Goal: Task Accomplishment & Management: Use online tool/utility

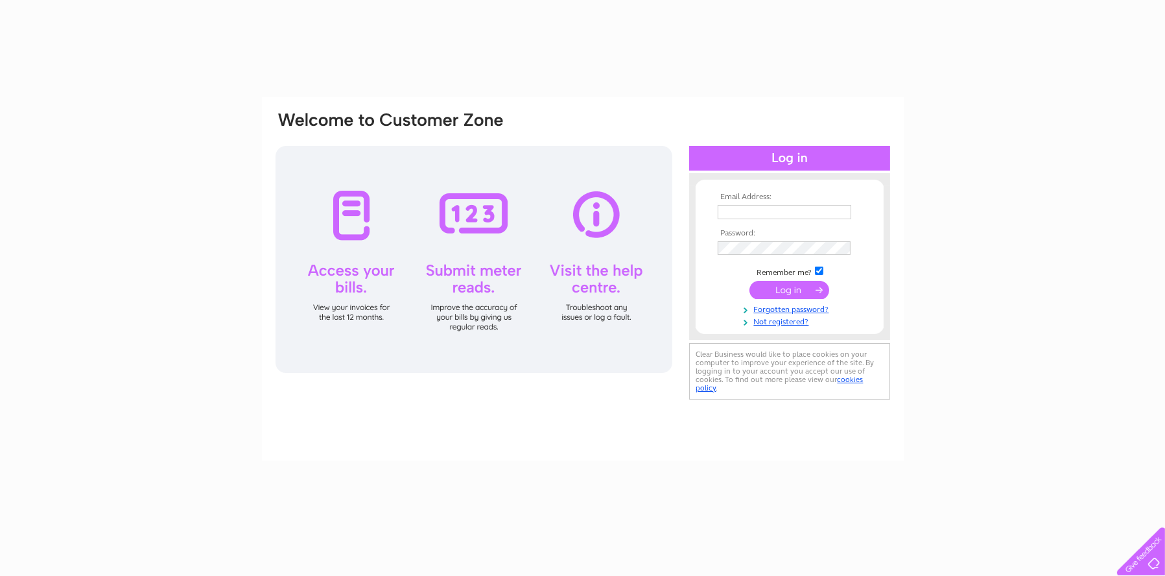
type input "[PERSON_NAME][EMAIL_ADDRESS][PERSON_NAME][DOMAIN_NAME]"
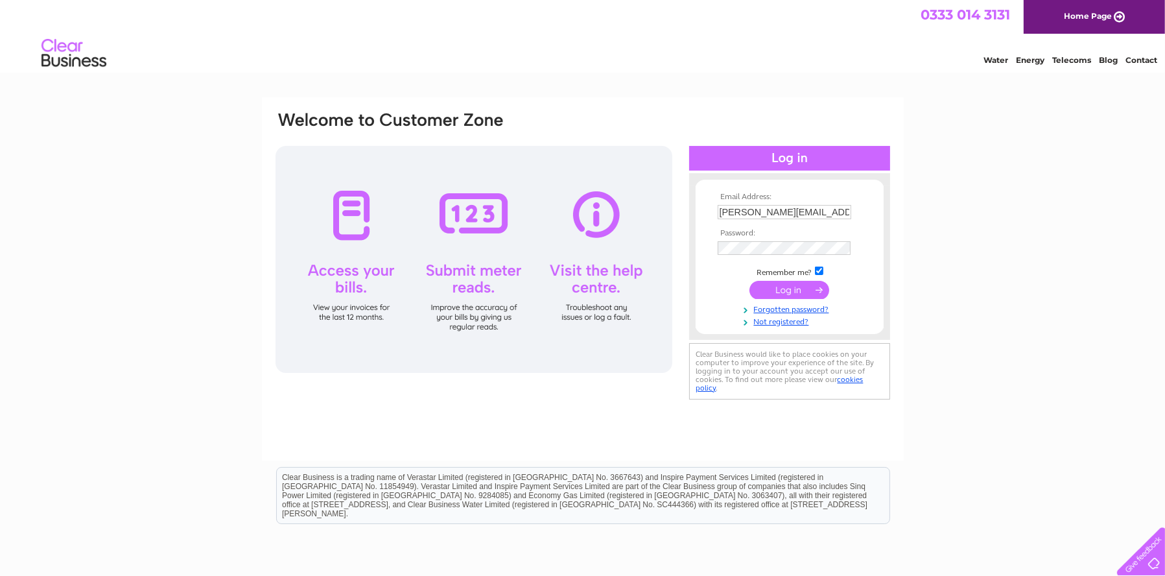
click at [786, 218] on input "louise.wilson@manorviewgroup.co.uk" at bounding box center [785, 212] width 134 height 14
click at [751, 289] on input "submit" at bounding box center [790, 291] width 80 height 18
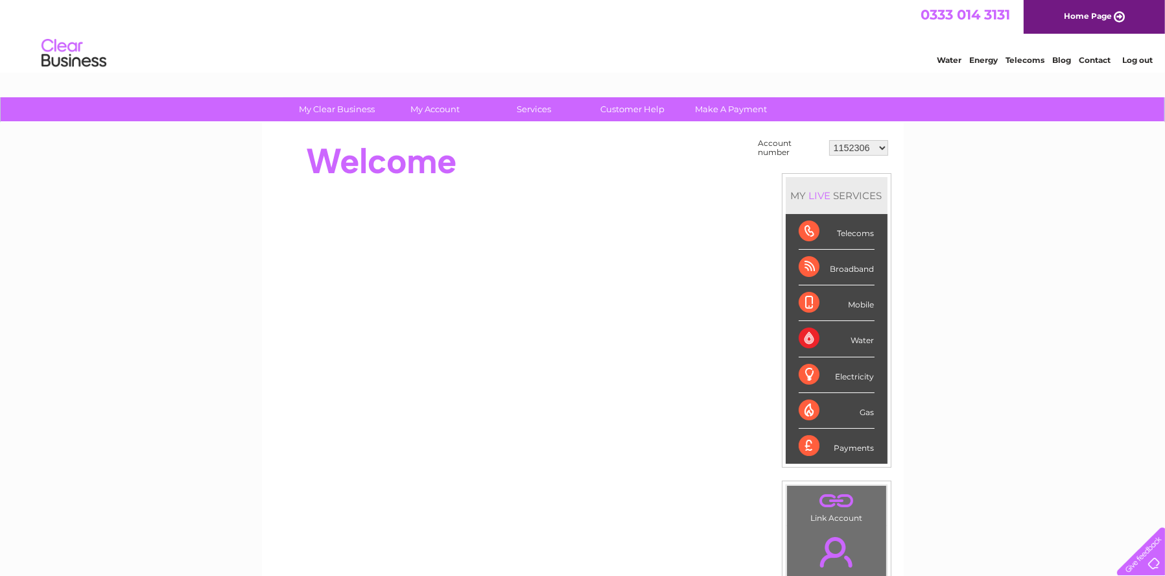
click at [883, 150] on select "1152306 30277237 30277238 30277239" at bounding box center [858, 148] width 59 height 16
click at [870, 144] on select "1152306 30277237 30277238 30277239" at bounding box center [858, 148] width 59 height 16
select select "30277237"
click at [830, 140] on select "1152306 30277237 30277238 30277239" at bounding box center [858, 148] width 59 height 16
drag, startPoint x: 875, startPoint y: 148, endPoint x: 869, endPoint y: 150, distance: 6.6
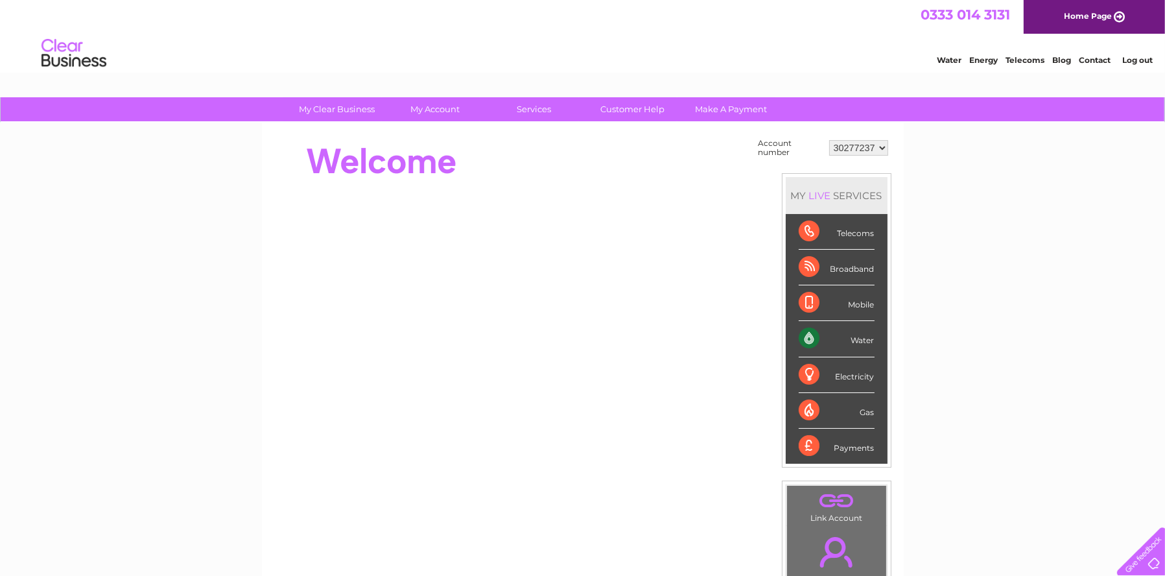
click at [873, 148] on select "1152306 30277237 30277238 30277239" at bounding box center [858, 148] width 59 height 16
click at [830, 140] on select "1152306 30277237 30277238 30277239" at bounding box center [858, 148] width 59 height 16
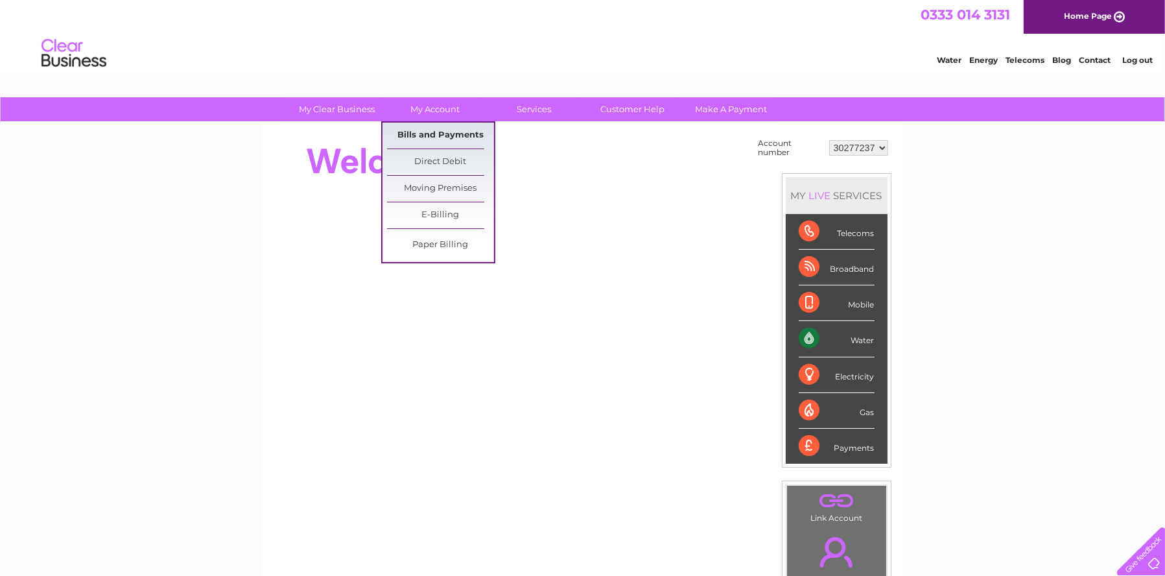
click at [411, 138] on link "Bills and Payments" at bounding box center [440, 136] width 107 height 26
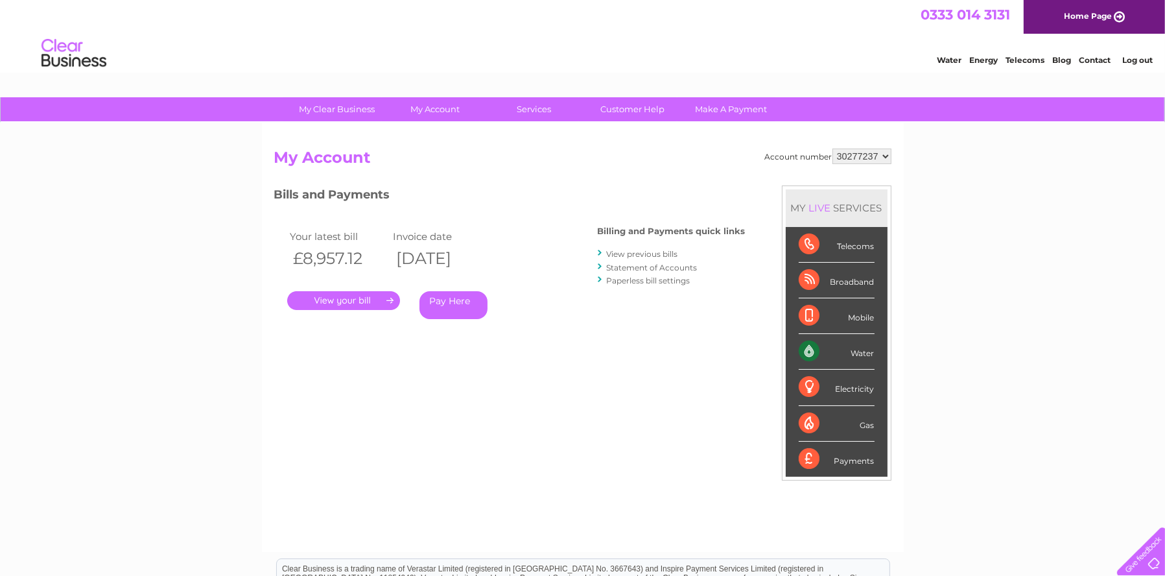
click at [639, 250] on link "View previous bills" at bounding box center [642, 254] width 71 height 10
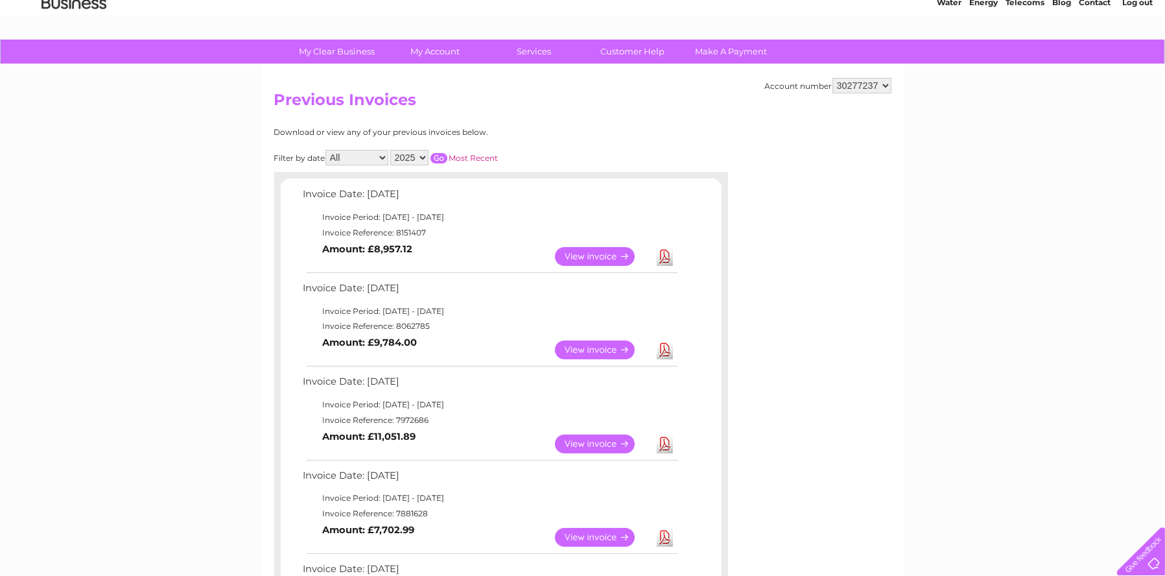
scroll to position [130, 0]
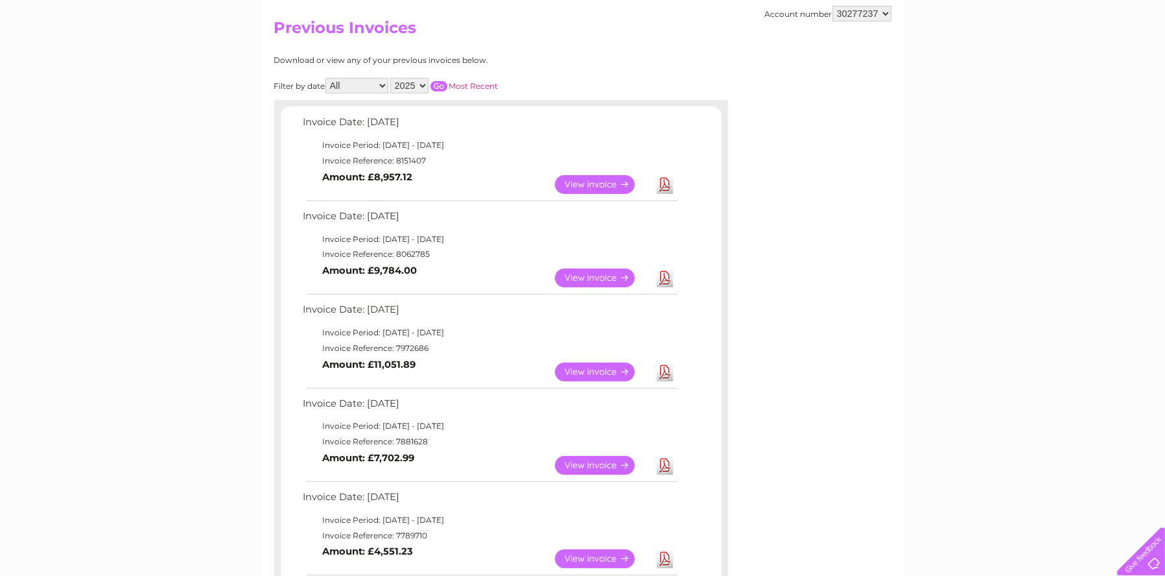
click at [590, 278] on link "View" at bounding box center [602, 277] width 95 height 19
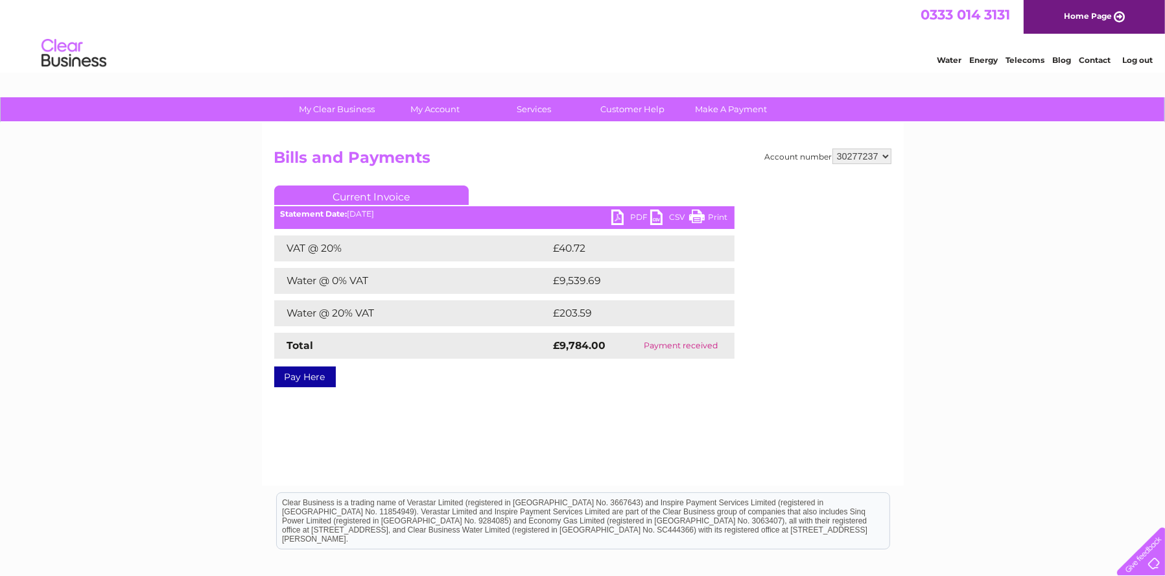
click at [622, 217] on link "PDF" at bounding box center [631, 218] width 39 height 19
click at [848, 160] on select "1152306 30277237 30277238 30277239" at bounding box center [862, 156] width 59 height 16
click at [402, 157] on h2 "Bills and Payments" at bounding box center [582, 160] width 617 height 25
drag, startPoint x: 333, startPoint y: 185, endPoint x: 387, endPoint y: 158, distance: 60.6
click at [341, 181] on div "Account number 1152306 30277237 30277238 30277239 Bills and Payments Current In…" at bounding box center [582, 265] width 617 height 234
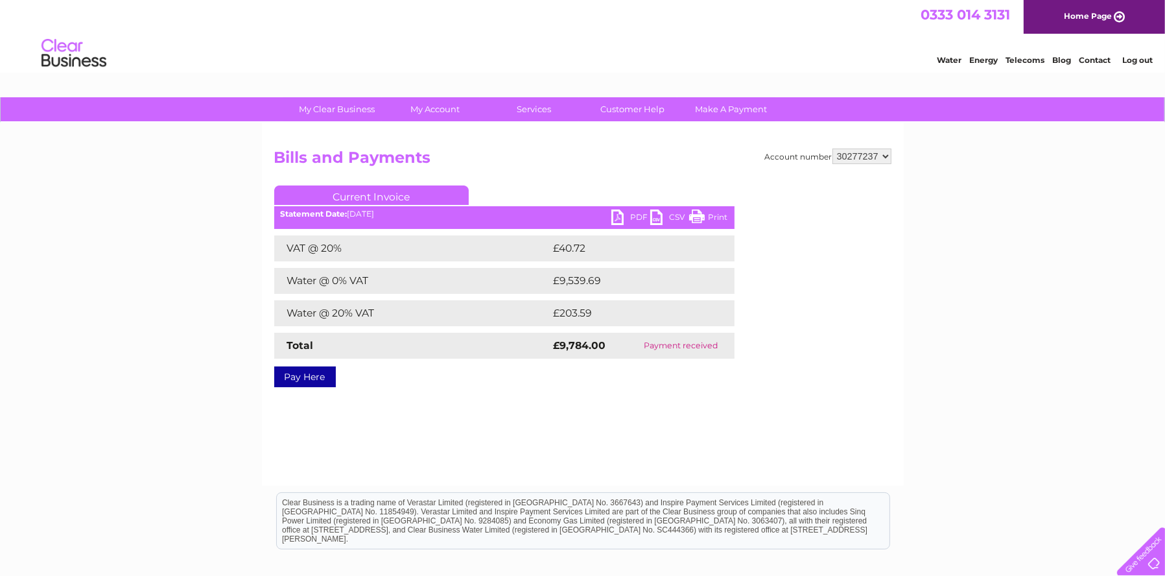
click at [859, 160] on select "1152306 30277237 30277238 30277239" at bounding box center [862, 156] width 59 height 16
click at [833, 148] on select "1152306 30277237 30277238 30277239" at bounding box center [862, 156] width 59 height 16
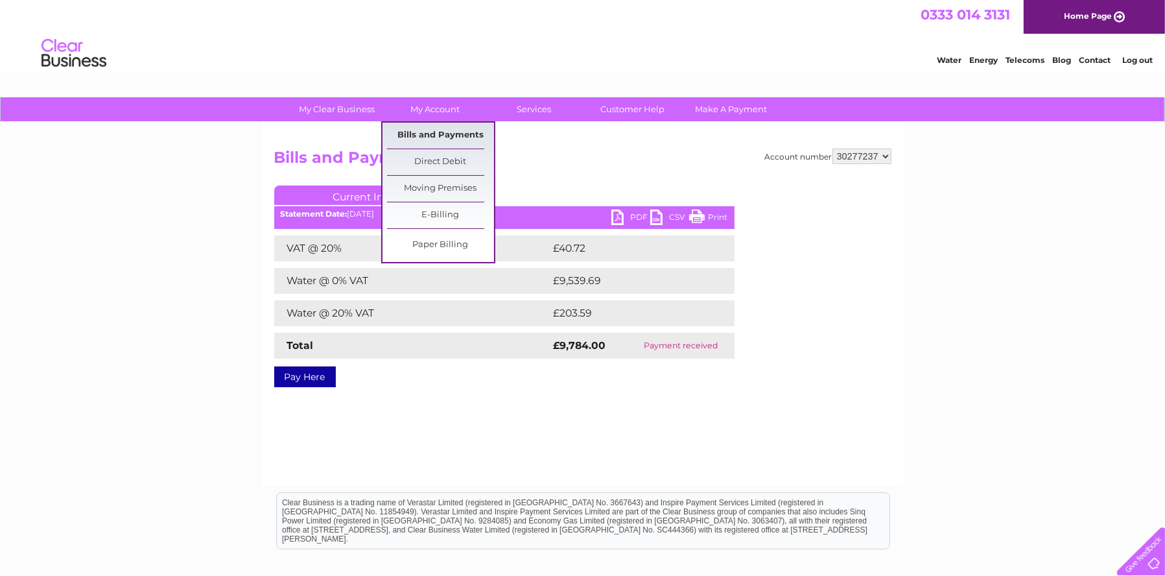
click at [418, 139] on link "Bills and Payments" at bounding box center [440, 136] width 107 height 26
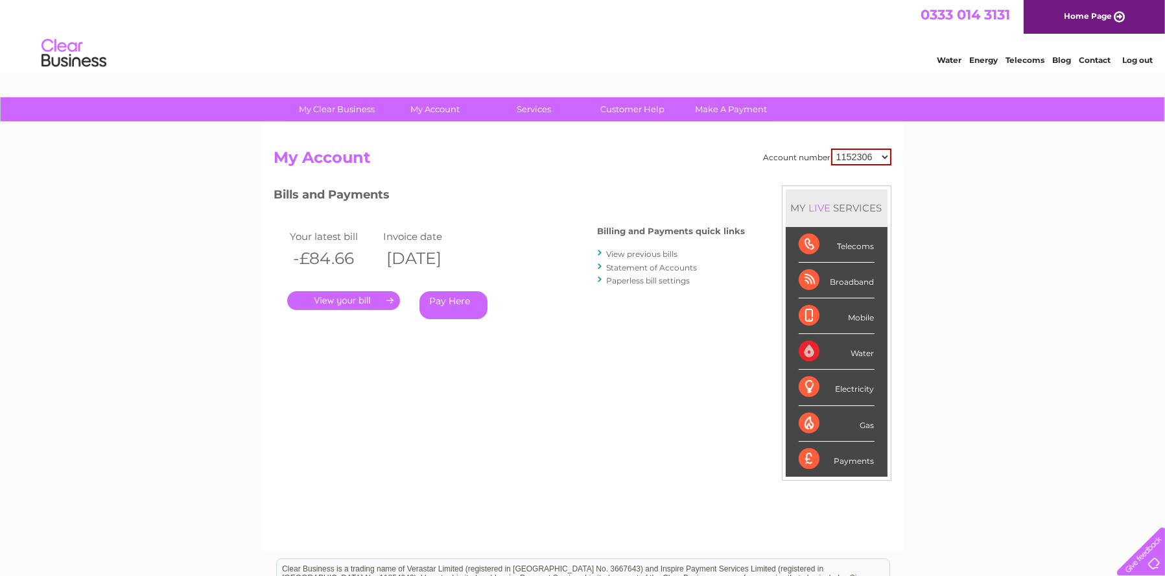
click at [662, 249] on link "View previous bills" at bounding box center [642, 254] width 71 height 10
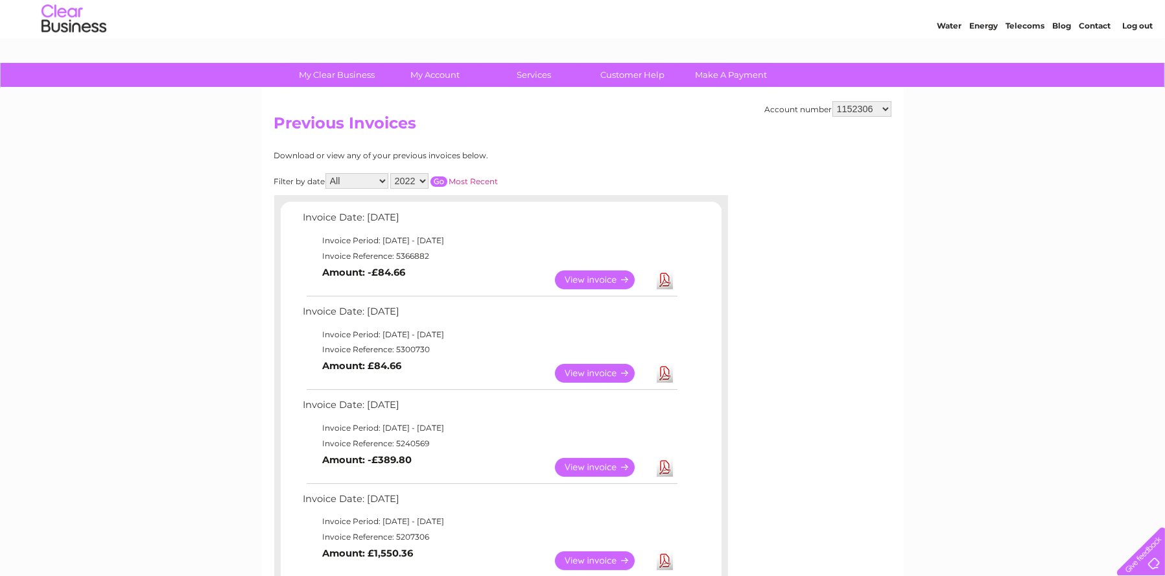
scroll to position [65, 0]
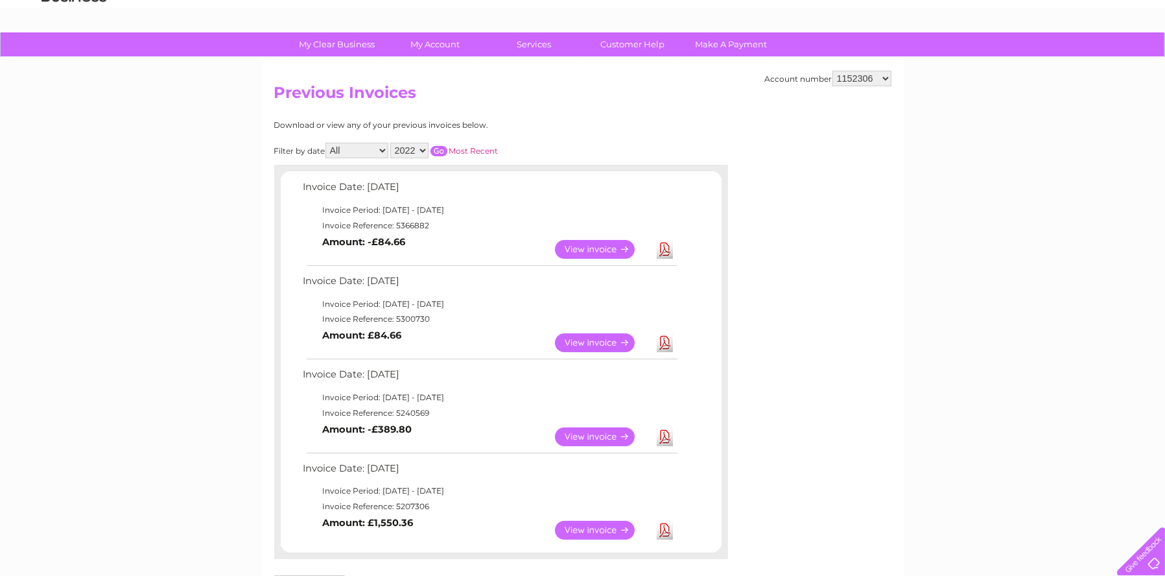
click at [829, 77] on div "Account number 1152306 30277237 30277238 30277239" at bounding box center [828, 79] width 126 height 16
click at [860, 83] on select "1152306 30277237 30277238 30277239" at bounding box center [862, 79] width 59 height 16
select select "30277237"
click at [833, 71] on select "1152306 30277237 30277238 30277239" at bounding box center [862, 79] width 59 height 16
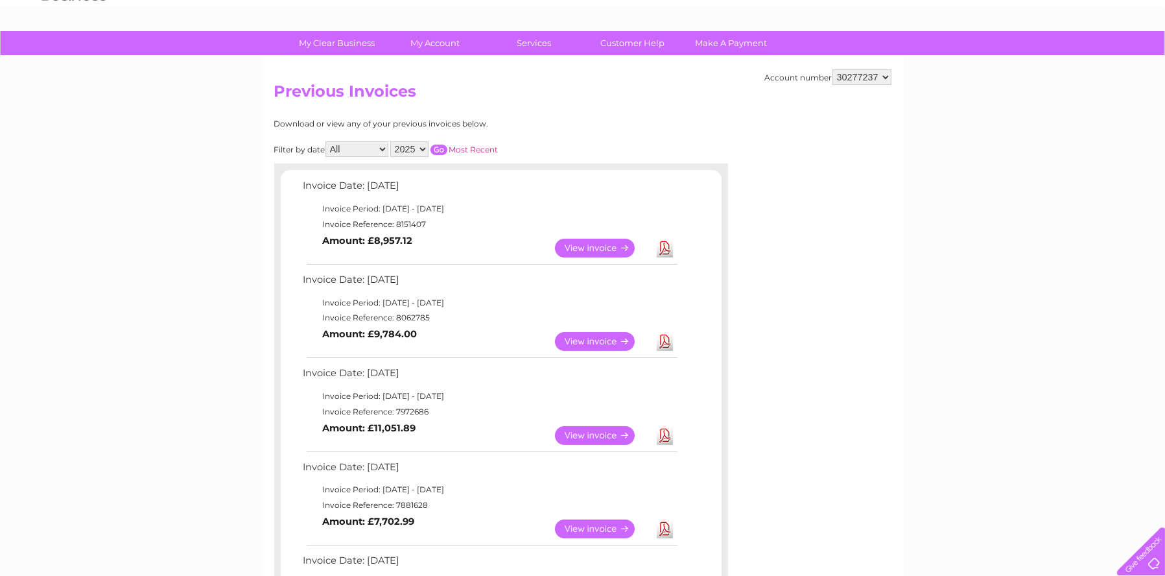
scroll to position [195, 0]
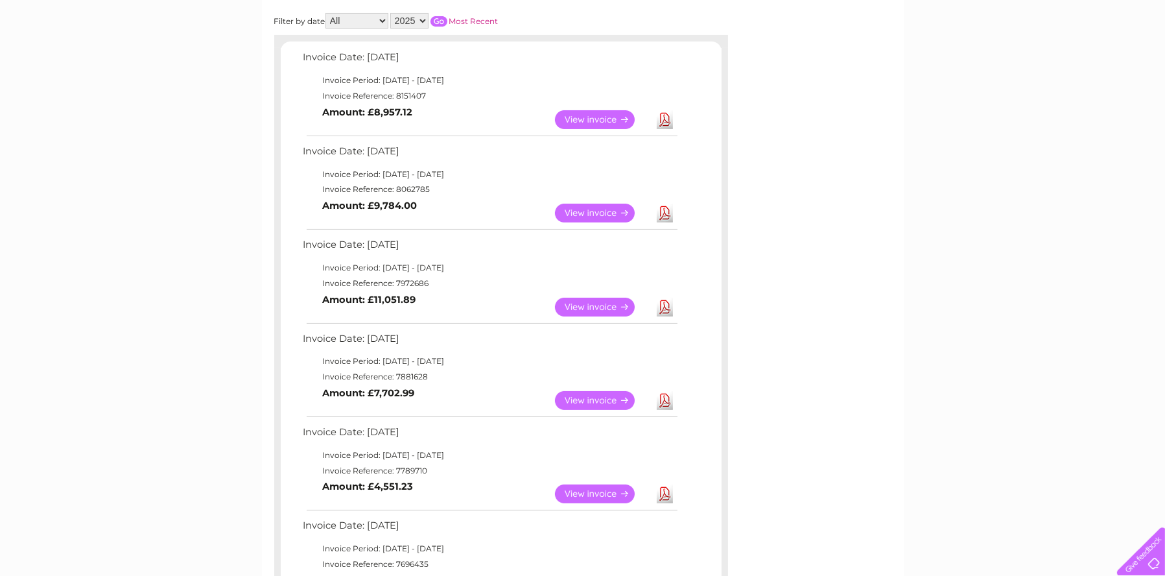
click at [667, 300] on link "Download" at bounding box center [665, 307] width 16 height 19
click at [602, 123] on link "View" at bounding box center [602, 119] width 95 height 19
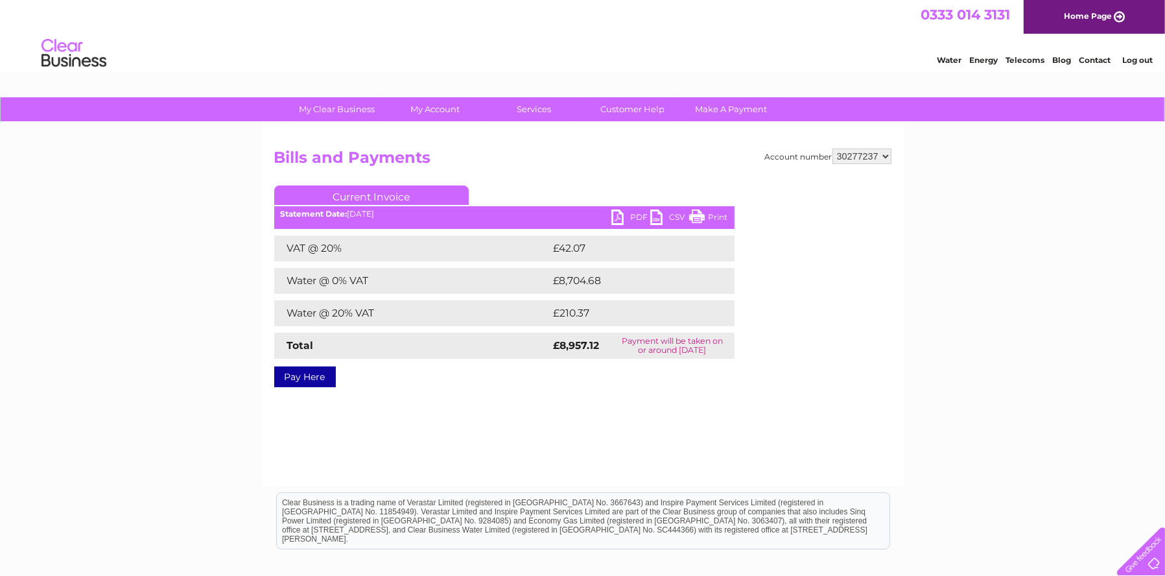
click at [641, 220] on link "PDF" at bounding box center [631, 218] width 39 height 19
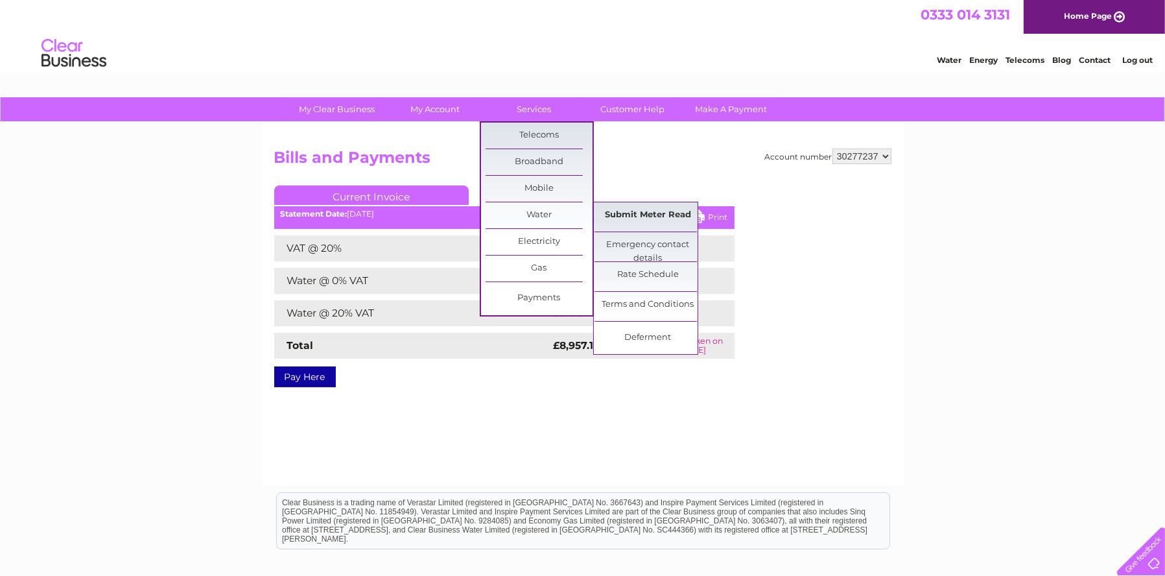
click at [625, 213] on link "Submit Meter Read" at bounding box center [648, 215] width 107 height 26
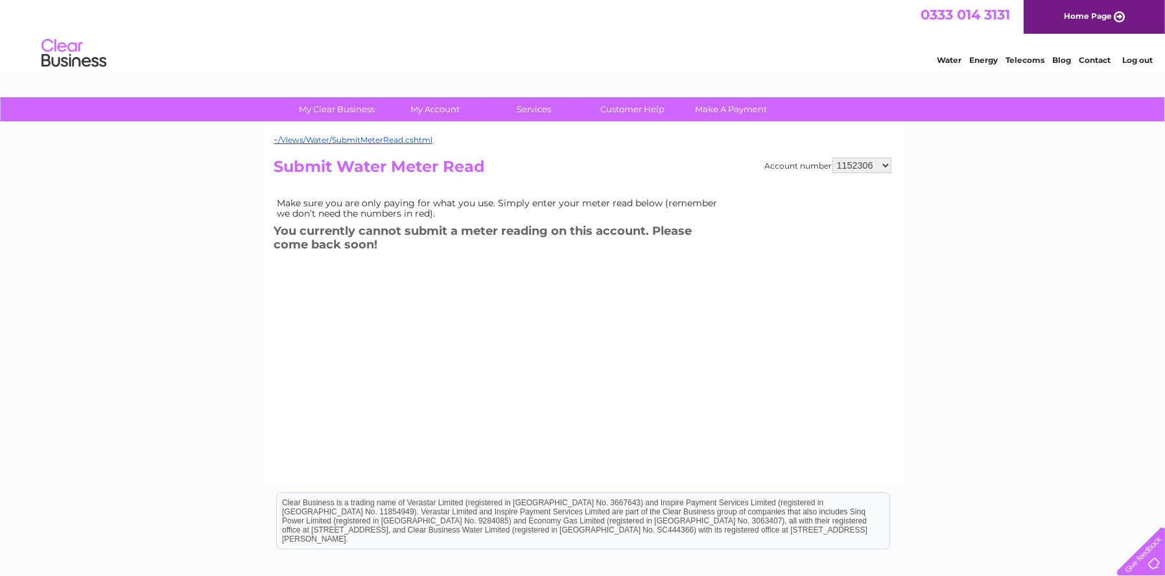
click at [875, 165] on select "1152306 30277237 30277238 30277239" at bounding box center [862, 166] width 59 height 16
select select "30277237"
click at [833, 158] on select "1152306 30277237 30277238 30277239" at bounding box center [862, 166] width 59 height 16
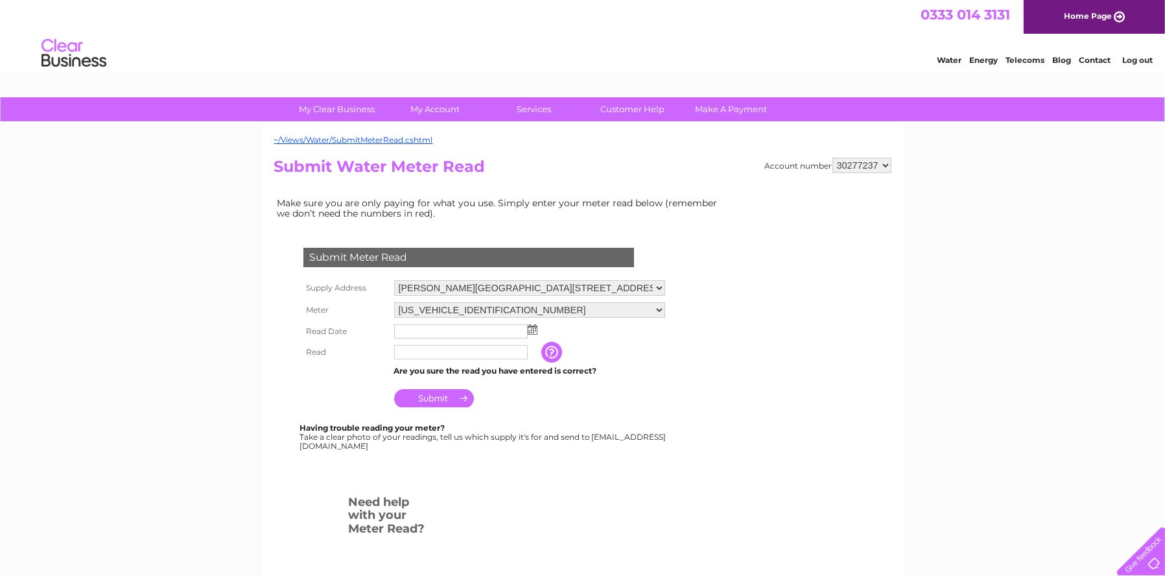
click at [646, 288] on select "[PERSON_NAME][GEOGRAPHIC_DATA][STREET_ADDRESS], [GEOGRAPHIC_DATA], [STREET_ADDR…" at bounding box center [529, 288] width 271 height 16
click at [340, 372] on th at bounding box center [345, 372] width 91 height 17
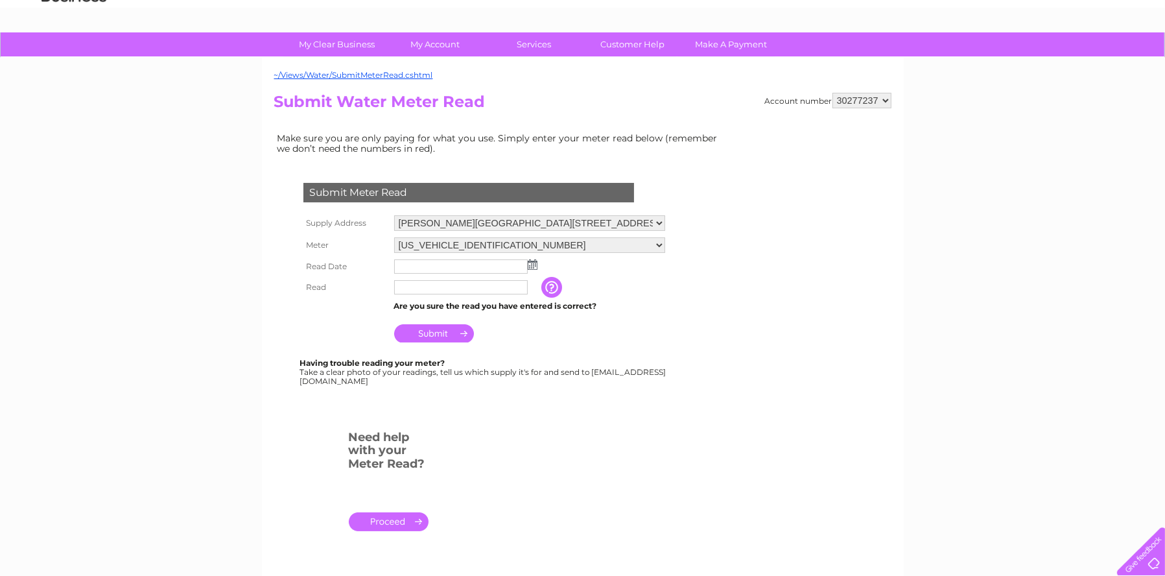
scroll to position [259, 0]
